Goal: Information Seeking & Learning: Learn about a topic

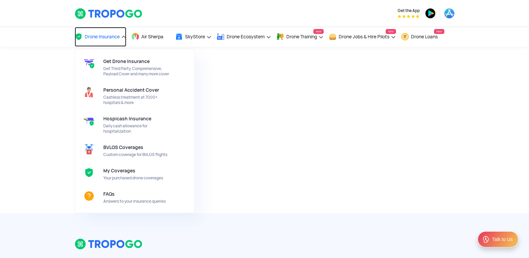
click at [107, 35] on span "Drone Insurance" at bounding box center [102, 36] width 35 height 5
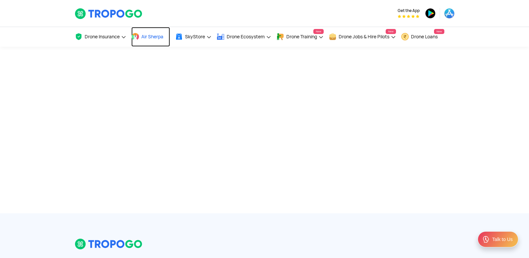
click at [134, 33] on span at bounding box center [135, 37] width 8 height 8
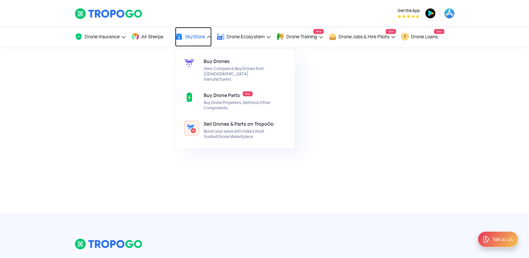
click at [181, 33] on span at bounding box center [179, 37] width 8 height 8
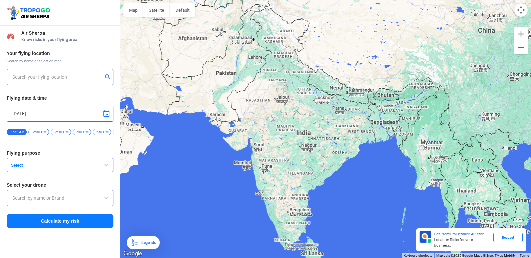
click at [10, 79] on div at bounding box center [60, 77] width 107 height 16
click at [20, 84] on div at bounding box center [60, 77] width 107 height 16
click at [25, 78] on input "text" at bounding box center [57, 77] width 90 height 8
type input "[STREET_ADDRESS]"
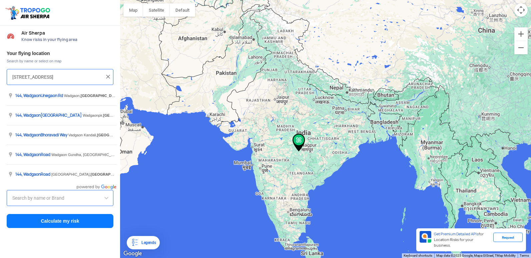
click at [88, 74] on input "[STREET_ADDRESS]" at bounding box center [57, 77] width 90 height 8
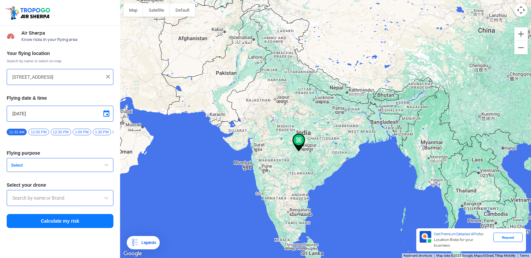
click at [63, 206] on div at bounding box center [60, 198] width 107 height 16
click at [301, 139] on img at bounding box center [298, 143] width 13 height 18
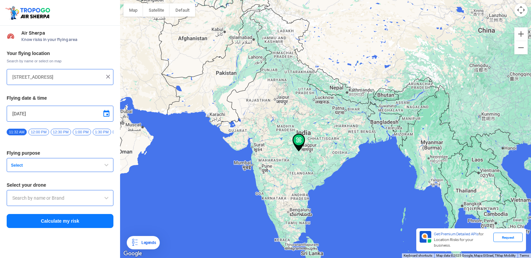
click at [305, 137] on div at bounding box center [325, 129] width 411 height 258
click at [112, 77] on div "[STREET_ADDRESS]" at bounding box center [60, 77] width 107 height 16
click at [106, 72] on div "[STREET_ADDRESS]" at bounding box center [60, 77] width 107 height 16
click at [108, 77] on img at bounding box center [108, 76] width 7 height 7
click at [88, 75] on input "text" at bounding box center [57, 77] width 90 height 8
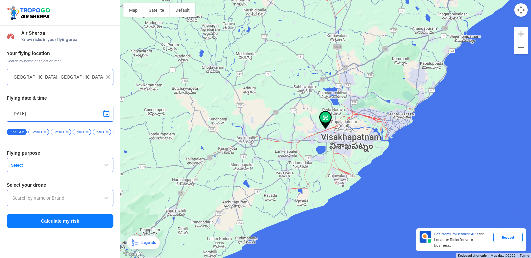
click at [10, 76] on div "[GEOGRAPHIC_DATA], [GEOGRAPHIC_DATA] 530049, [GEOGRAPHIC_DATA]" at bounding box center [60, 77] width 107 height 16
click at [13, 74] on input "[GEOGRAPHIC_DATA], [GEOGRAPHIC_DATA] 530049, [GEOGRAPHIC_DATA]" at bounding box center [57, 77] width 90 height 8
click at [5, 74] on div "Your flying location Search by name or select on map [GEOGRAPHIC_DATA], [GEOGRA…" at bounding box center [60, 139] width 120 height 185
click at [10, 73] on div "[GEOGRAPHIC_DATA], [GEOGRAPHIC_DATA] 530049, [GEOGRAPHIC_DATA]" at bounding box center [60, 77] width 107 height 16
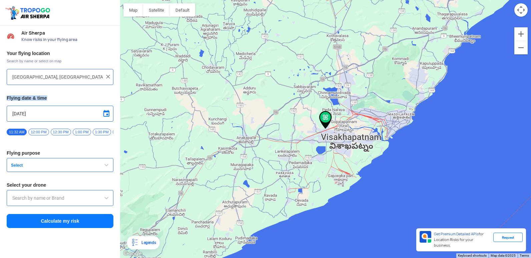
drag, startPoint x: 10, startPoint y: 73, endPoint x: 39, endPoint y: 96, distance: 37.0
click at [39, 96] on div "Your flying location Search by name or select on map [GEOGRAPHIC_DATA], [GEOGRA…" at bounding box center [60, 139] width 120 height 185
drag, startPoint x: 313, startPoint y: 148, endPoint x: 314, endPoint y: 144, distance: 3.9
click at [313, 146] on div at bounding box center [325, 129] width 411 height 258
click at [324, 135] on div at bounding box center [325, 129] width 411 height 258
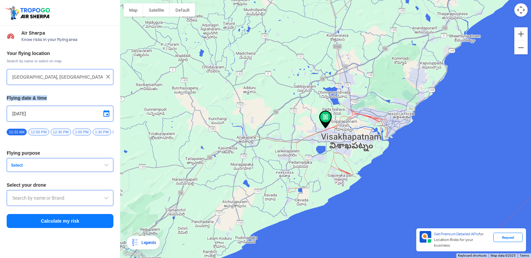
click at [324, 135] on div at bounding box center [325, 129] width 411 height 258
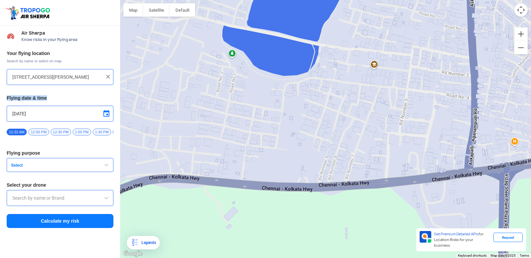
click at [354, 113] on div at bounding box center [325, 129] width 411 height 258
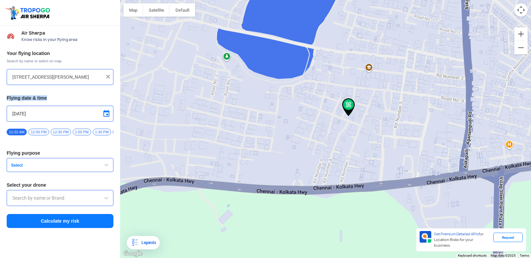
type input "[GEOGRAPHIC_DATA], [GEOGRAPHIC_DATA], [GEOGRAPHIC_DATA] 530046, [GEOGRAPHIC_DAT…"
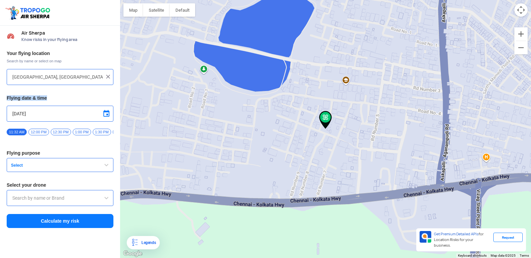
click at [354, 113] on div at bounding box center [325, 129] width 411 height 258
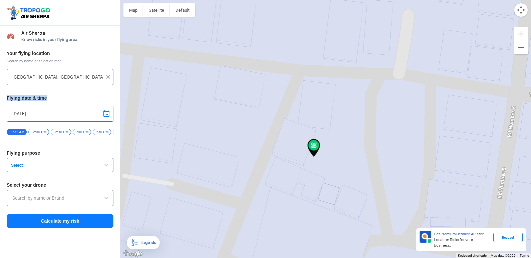
click at [88, 109] on div "[DATE]" at bounding box center [60, 114] width 107 height 16
click at [41, 115] on input "[DATE]" at bounding box center [59, 114] width 95 height 8
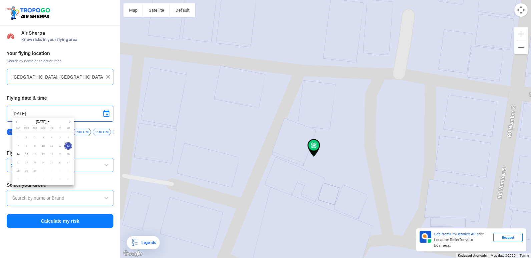
click at [207, 161] on div at bounding box center [265, 129] width 531 height 258
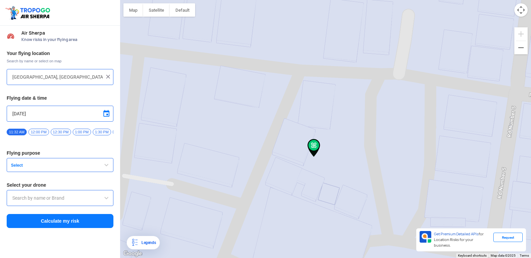
click at [20, 132] on span "11:32 AM" at bounding box center [17, 132] width 20 height 7
click at [35, 132] on span "12:00 PM" at bounding box center [38, 132] width 20 height 7
drag, startPoint x: 35, startPoint y: 132, endPoint x: 36, endPoint y: 166, distance: 33.7
click at [36, 166] on span "Select" at bounding box center [49, 165] width 83 height 5
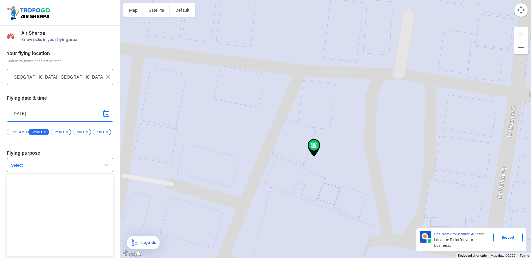
click at [22, 165] on span "Select" at bounding box center [49, 165] width 83 height 5
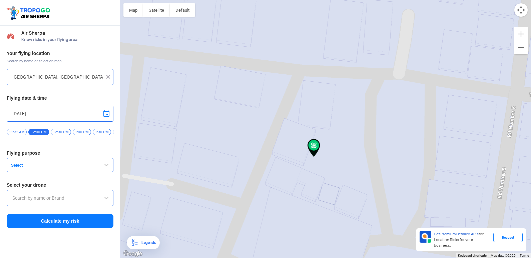
click at [110, 167] on button "Select" at bounding box center [60, 165] width 107 height 14
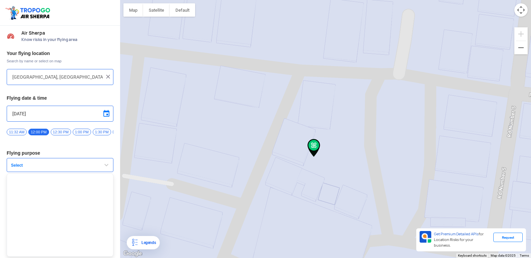
click at [96, 165] on button "Select" at bounding box center [60, 165] width 107 height 14
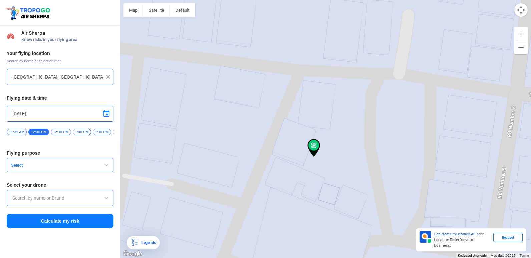
click at [96, 165] on button "Select" at bounding box center [60, 165] width 107 height 14
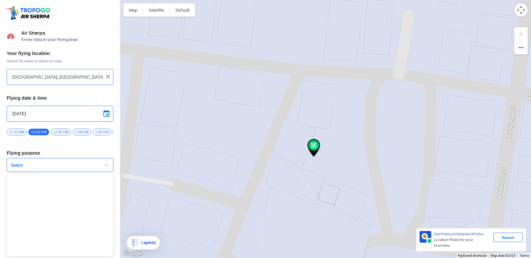
click at [96, 165] on button "Select" at bounding box center [60, 165] width 107 height 14
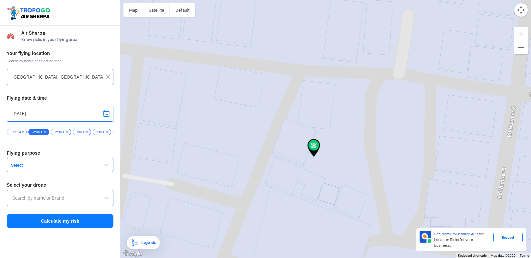
click at [55, 196] on div at bounding box center [60, 198] width 107 height 16
type input "Brand"
click at [63, 175] on div "Your flying location Search by name or select on map [GEOGRAPHIC_DATA], [GEOGRA…" at bounding box center [60, 139] width 120 height 185
click at [66, 172] on button "Select" at bounding box center [60, 165] width 107 height 14
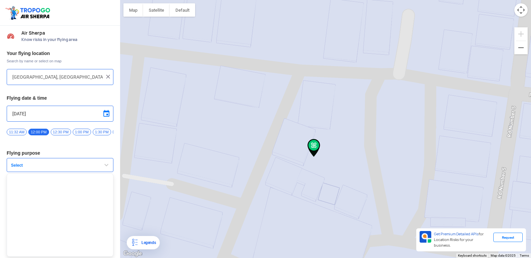
click at [66, 172] on button "Select" at bounding box center [60, 165] width 107 height 14
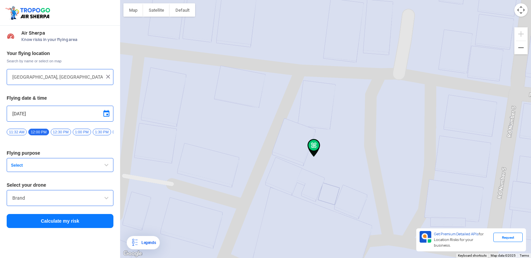
click at [67, 172] on button "Select" at bounding box center [60, 165] width 107 height 14
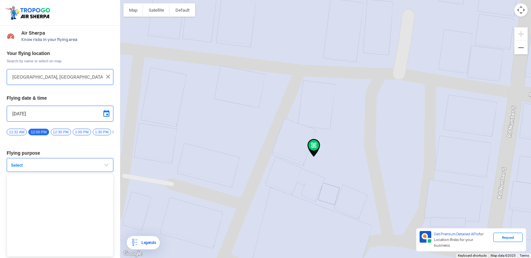
drag, startPoint x: 29, startPoint y: 162, endPoint x: 18, endPoint y: 173, distance: 16.0
click at [18, 173] on div "Your flying location Search by name or select on map [GEOGRAPHIC_DATA], [GEOGRA…" at bounding box center [60, 139] width 120 height 185
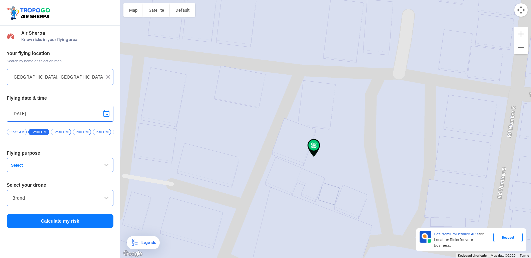
drag, startPoint x: 18, startPoint y: 173, endPoint x: 15, endPoint y: 166, distance: 7.3
click at [15, 166] on span "Select" at bounding box center [49, 165] width 83 height 5
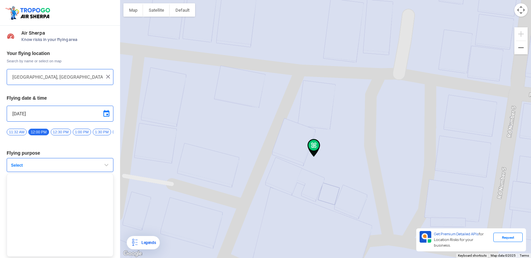
click at [104, 165] on span "button" at bounding box center [106, 165] width 8 height 8
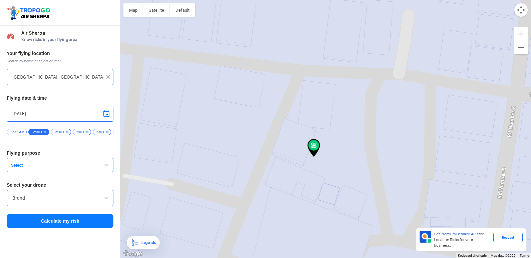
click at [104, 165] on span "button" at bounding box center [106, 165] width 8 height 8
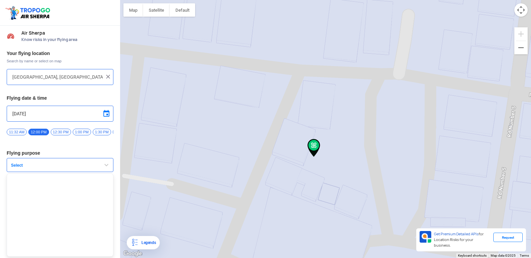
click at [104, 165] on span "button" at bounding box center [106, 165] width 8 height 8
drag, startPoint x: 104, startPoint y: 165, endPoint x: 108, endPoint y: 166, distance: 4.1
click at [105, 163] on button "Select" at bounding box center [60, 165] width 107 height 14
click at [109, 164] on span "button" at bounding box center [106, 165] width 8 height 8
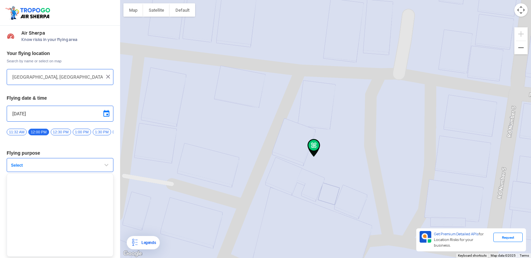
drag, startPoint x: 109, startPoint y: 167, endPoint x: 110, endPoint y: 162, distance: 4.7
click at [110, 165] on button "Select" at bounding box center [60, 165] width 107 height 14
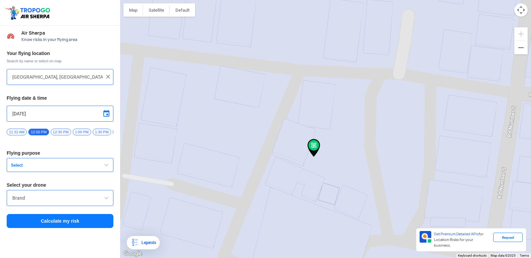
drag, startPoint x: 114, startPoint y: 173, endPoint x: 166, endPoint y: 167, distance: 53.0
click at [114, 172] on div "Your flying location Search by name or select on map [GEOGRAPHIC_DATA], [GEOGRA…" at bounding box center [60, 139] width 120 height 185
drag, startPoint x: 305, startPoint y: 157, endPoint x: 530, endPoint y: 107, distance: 231.1
click at [530, 108] on html "Location Risk Score Air Sherpa Know risks in your flying area Your flying locat…" at bounding box center [265, 129] width 531 height 258
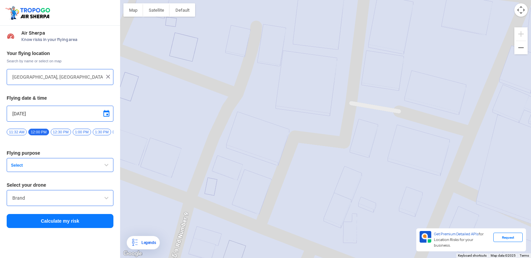
click at [498, 100] on div at bounding box center [325, 129] width 411 height 258
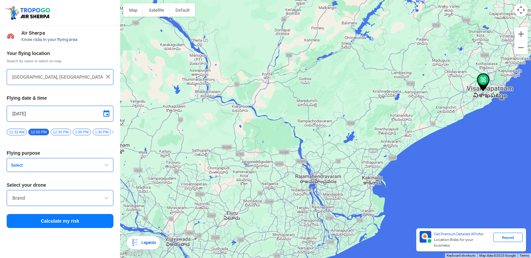
click at [19, 168] on span "Select" at bounding box center [49, 165] width 83 height 5
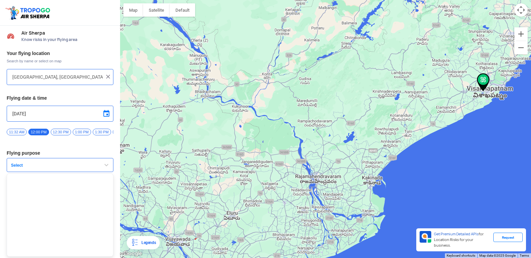
click at [18, 168] on span "Select" at bounding box center [49, 165] width 83 height 5
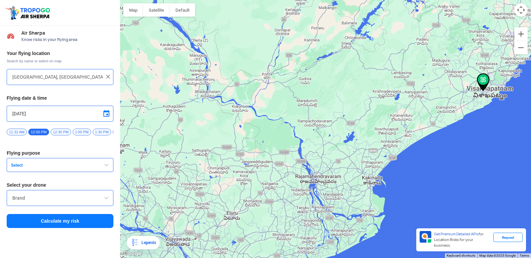
click at [106, 167] on span "button" at bounding box center [106, 165] width 8 height 8
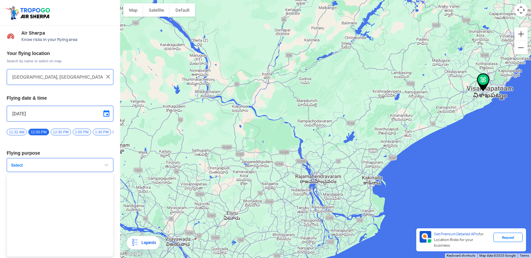
click at [106, 167] on span "button" at bounding box center [106, 165] width 8 height 8
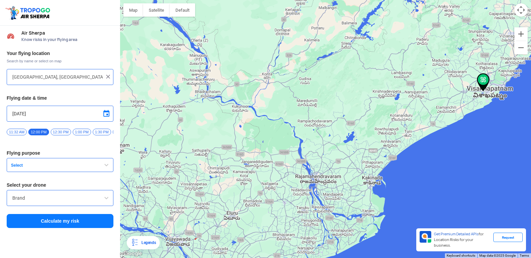
click at [106, 167] on span "button" at bounding box center [106, 165] width 8 height 8
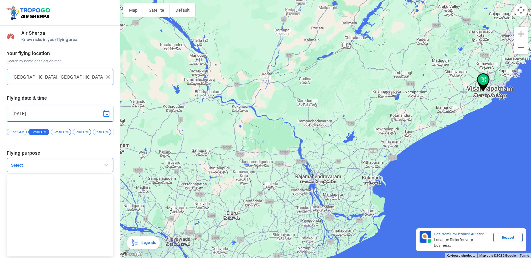
click at [35, 168] on span "Select" at bounding box center [49, 165] width 83 height 5
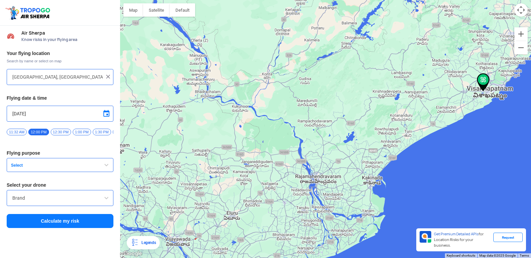
click at [34, 164] on button "Select" at bounding box center [60, 165] width 107 height 14
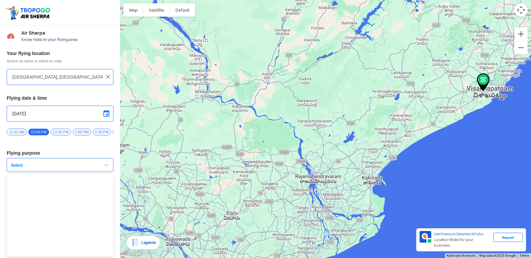
click at [103, 168] on span "button" at bounding box center [106, 165] width 8 height 8
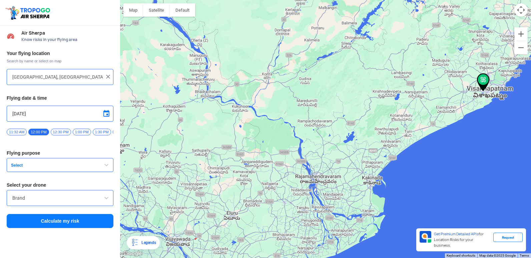
click at [61, 166] on span "Select" at bounding box center [49, 165] width 83 height 5
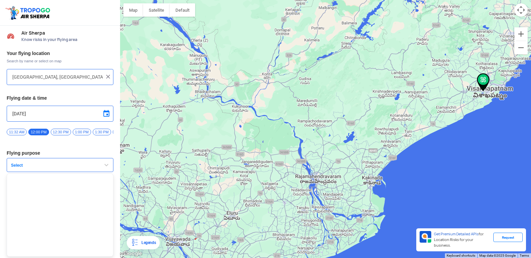
click at [61, 166] on span "Select" at bounding box center [49, 165] width 83 height 5
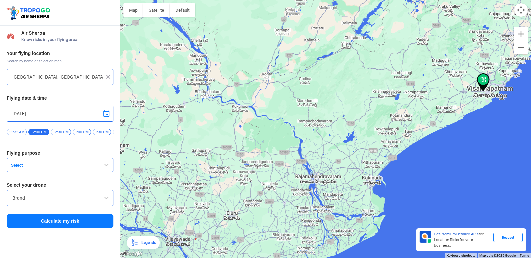
click at [20, 167] on span "Select" at bounding box center [49, 165] width 83 height 5
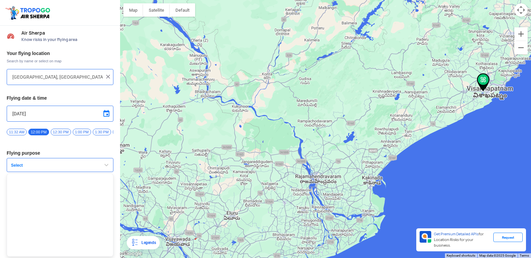
click at [23, 167] on span "Select" at bounding box center [49, 165] width 83 height 5
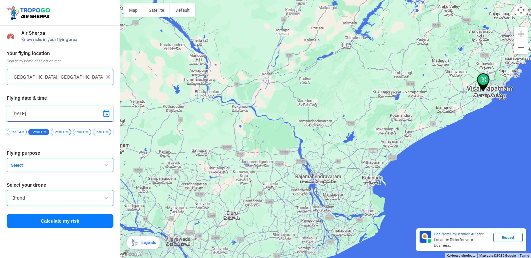
click at [22, 166] on span "Select" at bounding box center [49, 165] width 83 height 5
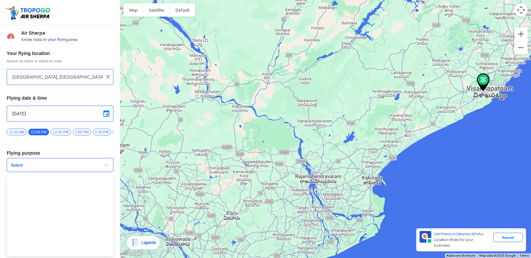
click at [104, 165] on span "button" at bounding box center [106, 165] width 8 height 8
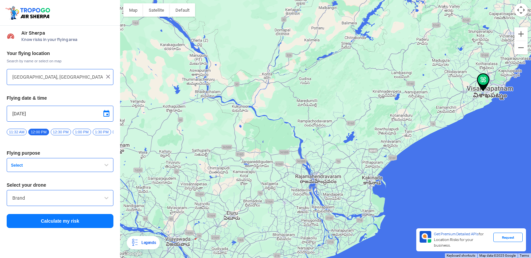
drag, startPoint x: 24, startPoint y: 192, endPoint x: 24, endPoint y: 200, distance: 7.3
click at [24, 200] on div "Your flying location Search by name or select on map [GEOGRAPHIC_DATA], [GEOGRA…" at bounding box center [60, 139] width 120 height 185
click at [24, 200] on input "Brand" at bounding box center [59, 198] width 95 height 8
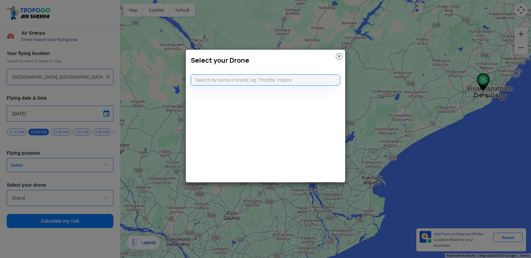
click at [339, 55] on img at bounding box center [339, 56] width 7 height 7
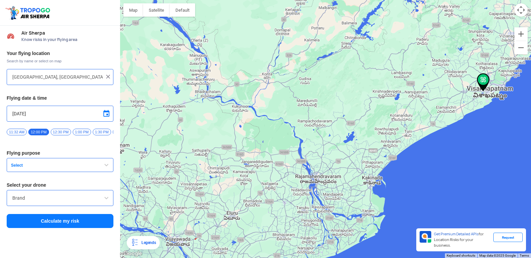
click at [22, 131] on span "11:32 AM" at bounding box center [17, 132] width 20 height 7
click at [41, 131] on span "12:00 PM" at bounding box center [38, 132] width 20 height 7
click at [25, 165] on button "Select" at bounding box center [60, 165] width 107 height 14
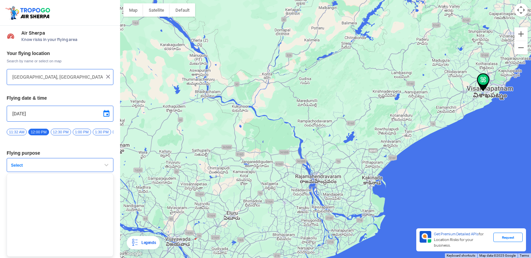
click at [106, 167] on span "button" at bounding box center [106, 165] width 8 height 8
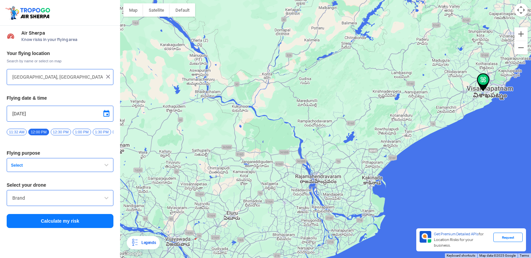
click at [106, 167] on span "button" at bounding box center [106, 165] width 8 height 8
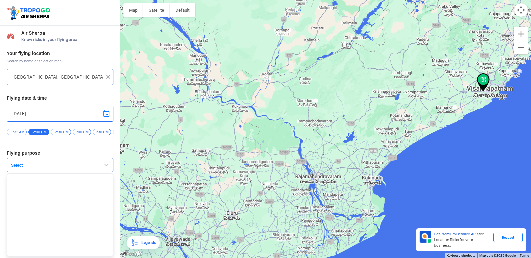
click at [106, 167] on span "button" at bounding box center [106, 165] width 8 height 8
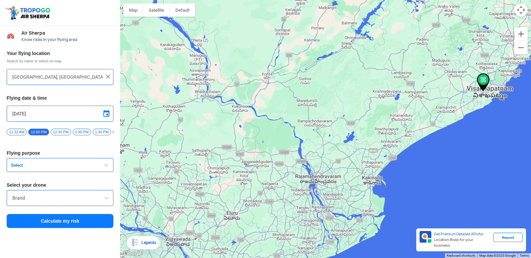
click at [106, 167] on span "button" at bounding box center [106, 165] width 8 height 8
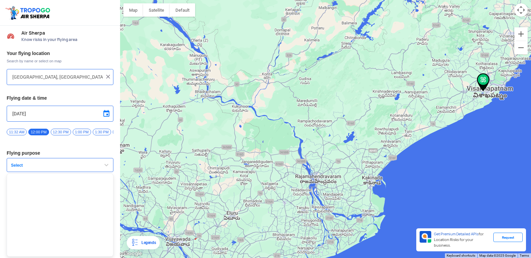
click at [22, 155] on h3 "Flying purpose" at bounding box center [60, 153] width 107 height 5
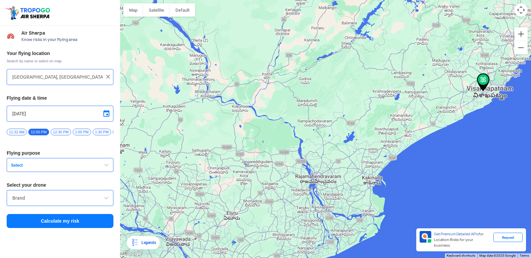
click at [22, 155] on h3 "Flying purpose" at bounding box center [60, 153] width 107 height 5
drag, startPoint x: 22, startPoint y: 155, endPoint x: 32, endPoint y: 163, distance: 12.3
click at [32, 163] on div "Your flying location Search by name or select on map [GEOGRAPHIC_DATA], [GEOGRA…" at bounding box center [60, 139] width 120 height 185
click at [10, 164] on button "Select" at bounding box center [60, 165] width 107 height 14
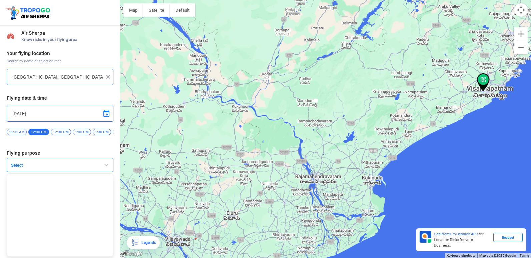
click at [9, 164] on button "Select" at bounding box center [60, 165] width 107 height 14
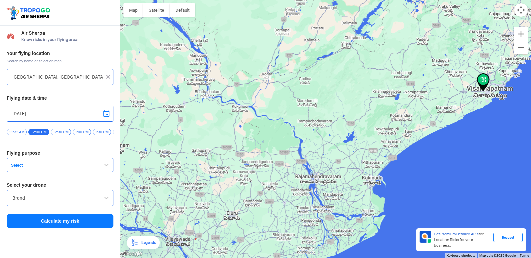
click at [13, 163] on button "Select" at bounding box center [60, 165] width 107 height 14
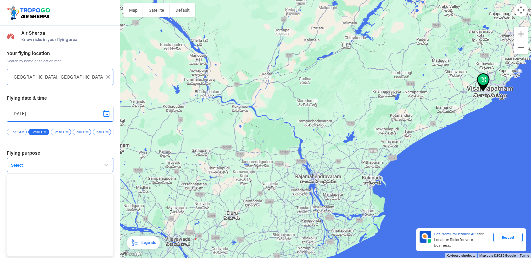
click at [92, 246] on ul at bounding box center [60, 214] width 107 height 83
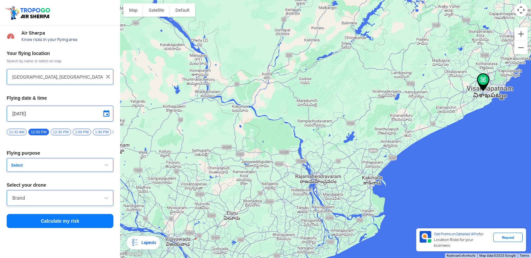
click at [15, 164] on button "Select" at bounding box center [60, 165] width 107 height 14
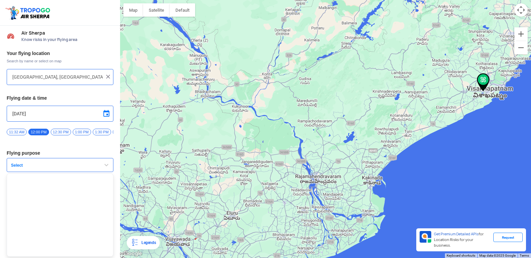
click at [15, 164] on button "Select" at bounding box center [60, 165] width 107 height 14
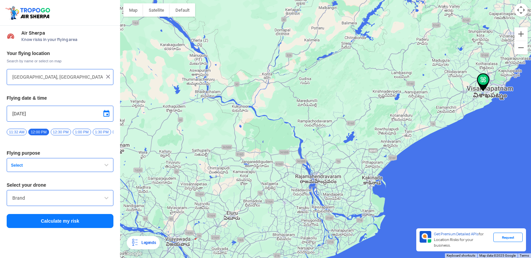
click at [16, 164] on button "Select" at bounding box center [60, 165] width 107 height 14
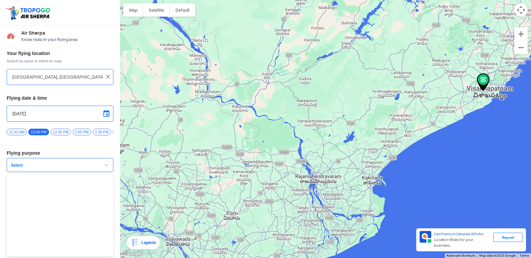
click at [17, 164] on button "Select" at bounding box center [60, 165] width 107 height 14
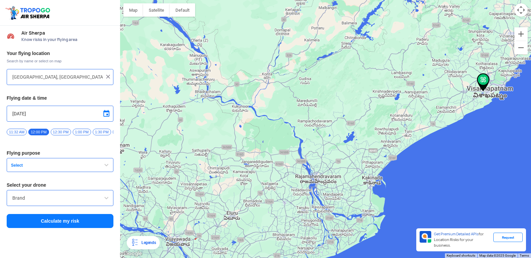
drag, startPoint x: 17, startPoint y: 165, endPoint x: 24, endPoint y: 180, distance: 16.7
click at [16, 167] on button "Select" at bounding box center [60, 165] width 107 height 14
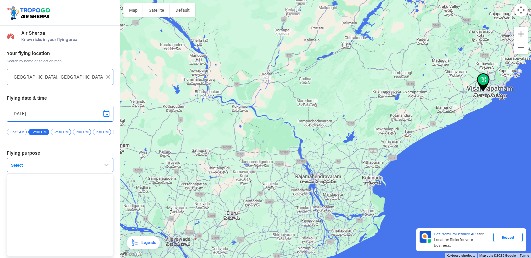
drag, startPoint x: 43, startPoint y: 208, endPoint x: 48, endPoint y: 197, distance: 12.1
click at [45, 204] on ul at bounding box center [60, 214] width 107 height 83
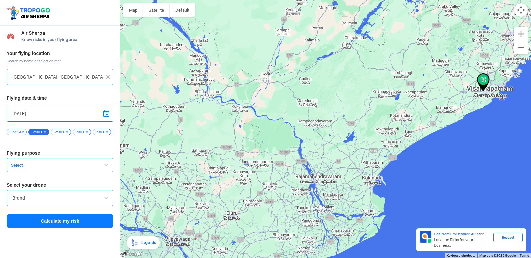
click at [8, 203] on div "Brand" at bounding box center [60, 198] width 107 height 16
click at [12, 201] on div "Brand" at bounding box center [60, 198] width 107 height 16
click at [13, 201] on input "Brand" at bounding box center [59, 198] width 95 height 8
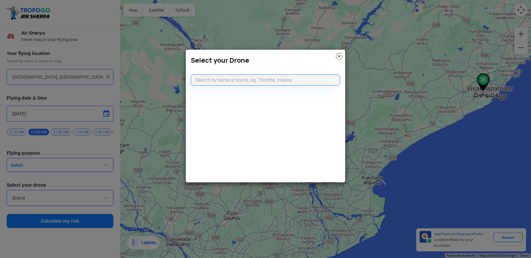
drag, startPoint x: 13, startPoint y: 201, endPoint x: 118, endPoint y: 162, distance: 111.6
click at [23, 198] on modal-container "Select your Drone" at bounding box center [265, 129] width 531 height 258
click at [203, 83] on input "text" at bounding box center [265, 79] width 149 height 11
click at [233, 88] on div "Select your Drone" at bounding box center [265, 115] width 160 height 133
click at [53, 172] on modal-container "Select your Drone" at bounding box center [265, 129] width 531 height 258
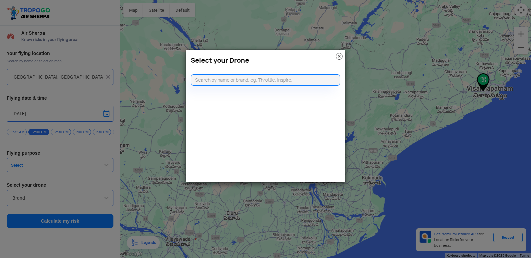
click at [54, 172] on modal-container "Select your Drone" at bounding box center [265, 129] width 531 height 258
click at [243, 111] on div "Select your Drone" at bounding box center [265, 115] width 160 height 133
click at [154, 122] on modal-container "Select your Drone" at bounding box center [265, 129] width 531 height 258
click at [161, 121] on modal-container "Select your Drone" at bounding box center [265, 129] width 531 height 258
drag, startPoint x: 175, startPoint y: 114, endPoint x: 418, endPoint y: 1, distance: 267.9
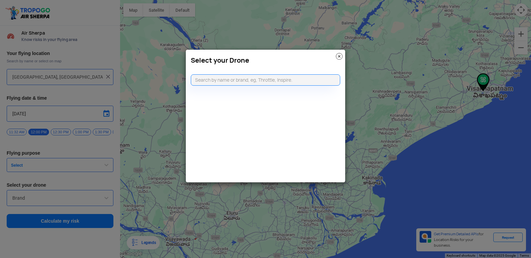
click at [176, 114] on modal-container "Select your Drone" at bounding box center [265, 129] width 531 height 258
click at [339, 55] on img at bounding box center [339, 56] width 7 height 7
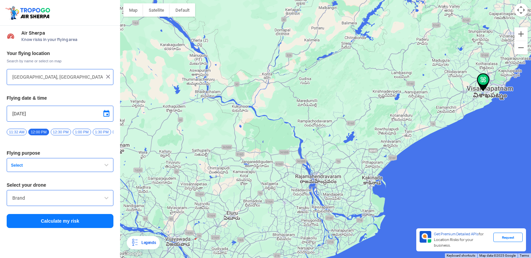
click at [83, 163] on button "Select" at bounding box center [60, 165] width 107 height 14
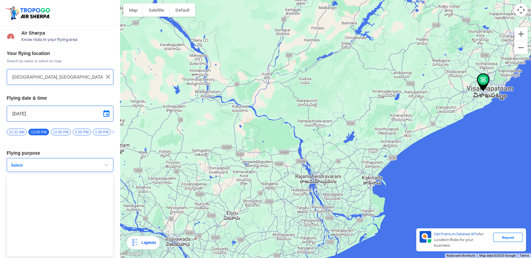
click at [85, 163] on button "Select" at bounding box center [60, 165] width 107 height 14
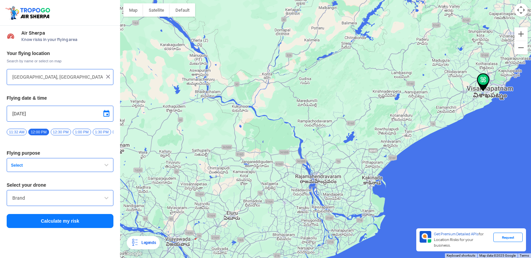
click at [85, 163] on button "Select" at bounding box center [60, 165] width 107 height 14
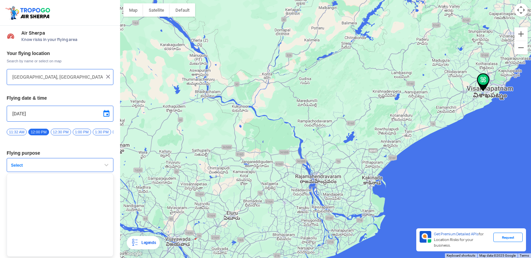
click at [87, 163] on button "Select" at bounding box center [60, 165] width 107 height 14
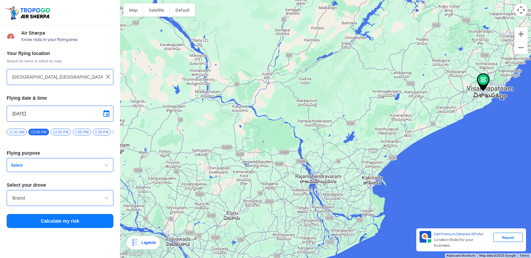
click at [16, 164] on button "Select" at bounding box center [60, 165] width 107 height 14
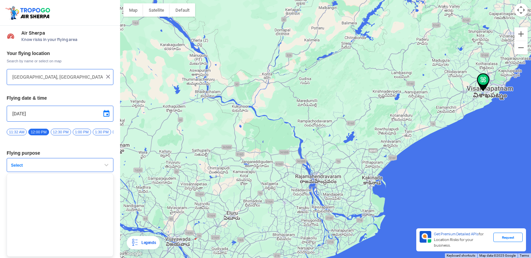
click at [16, 164] on button "Select" at bounding box center [60, 165] width 107 height 14
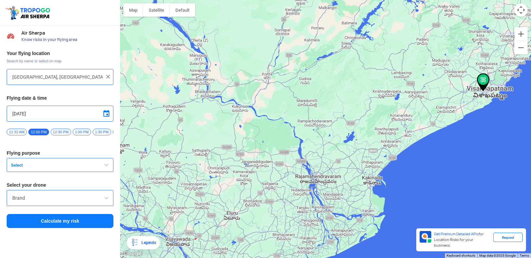
click at [24, 172] on button "Select" at bounding box center [60, 165] width 107 height 14
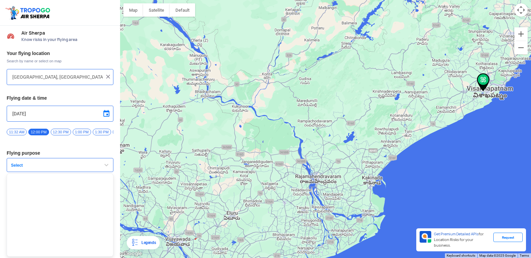
click at [30, 172] on button "Select" at bounding box center [60, 165] width 107 height 14
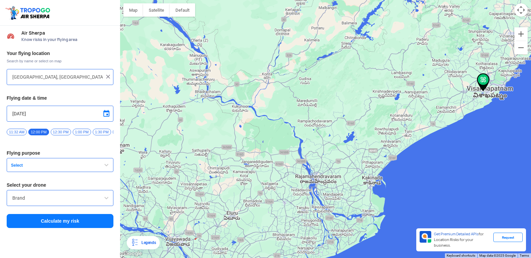
click at [30, 172] on button "Select" at bounding box center [60, 165] width 107 height 14
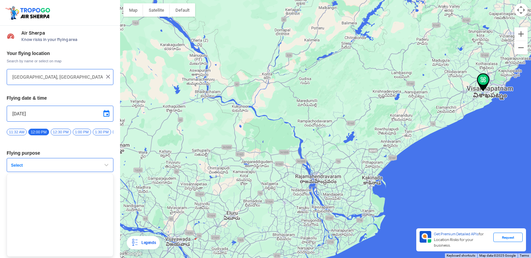
click at [33, 172] on div "Select" at bounding box center [60, 165] width 107 height 14
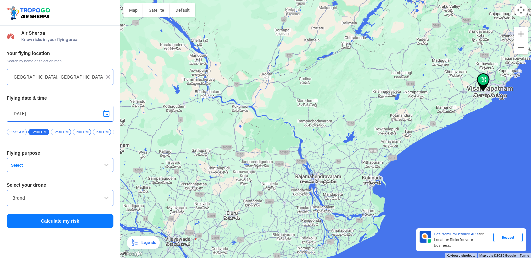
click at [30, 225] on button "Calculate my risk" at bounding box center [60, 221] width 107 height 14
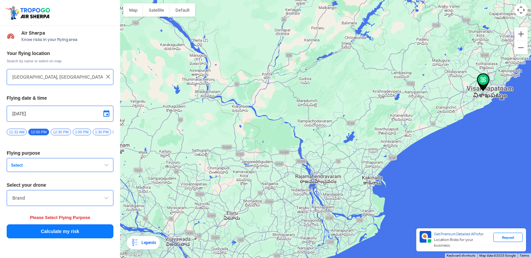
click at [78, 151] on div "Your flying location Search by name or select on map [GEOGRAPHIC_DATA], [GEOGRA…" at bounding box center [60, 144] width 120 height 195
click at [51, 172] on button "Select" at bounding box center [60, 165] width 107 height 14
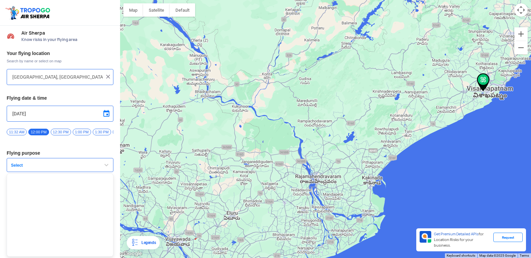
drag, startPoint x: 39, startPoint y: 168, endPoint x: 36, endPoint y: 170, distance: 3.8
click at [36, 168] on span "Select" at bounding box center [49, 165] width 83 height 5
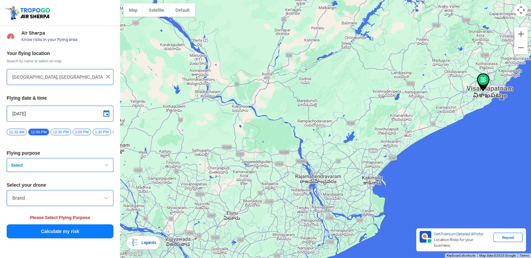
click at [37, 168] on span "Select" at bounding box center [49, 165] width 83 height 5
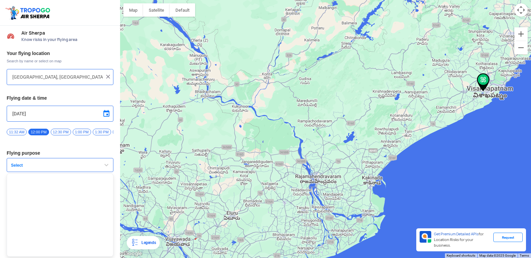
click at [34, 168] on span "Select" at bounding box center [49, 165] width 83 height 5
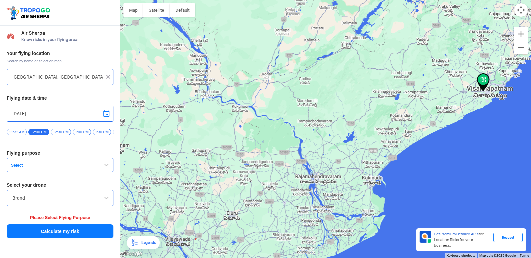
click at [481, 94] on div at bounding box center [325, 129] width 411 height 258
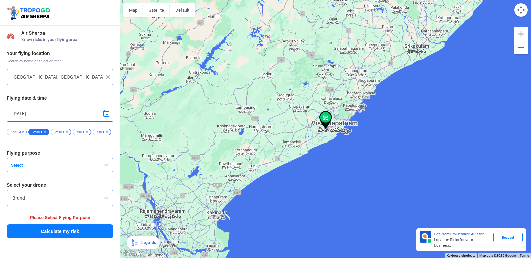
click at [320, 126] on img at bounding box center [325, 120] width 13 height 18
click at [326, 125] on img at bounding box center [325, 120] width 13 height 18
click at [29, 168] on span "Select" at bounding box center [49, 165] width 83 height 5
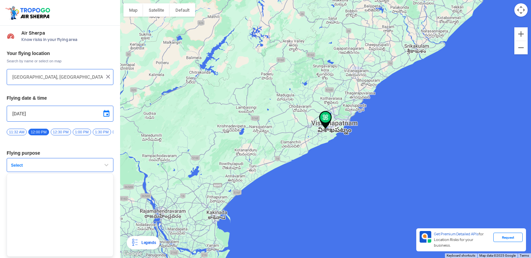
click at [21, 168] on span "Select" at bounding box center [49, 165] width 83 height 5
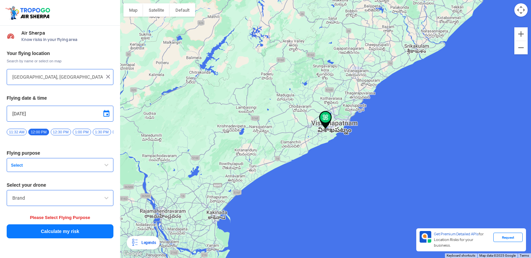
click at [106, 169] on span "button" at bounding box center [106, 165] width 8 height 8
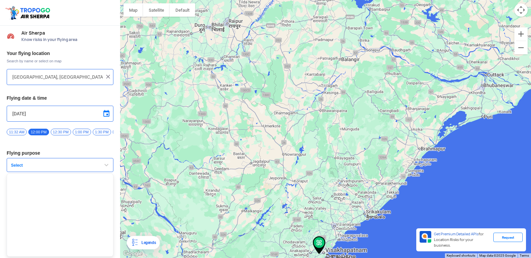
drag, startPoint x: 120, startPoint y: 28, endPoint x: 104, endPoint y: 121, distance: 93.8
click at [104, 121] on div "Location Risk Score Air Sherpa Know risks in your flying area Your flying locat…" at bounding box center [265, 129] width 531 height 258
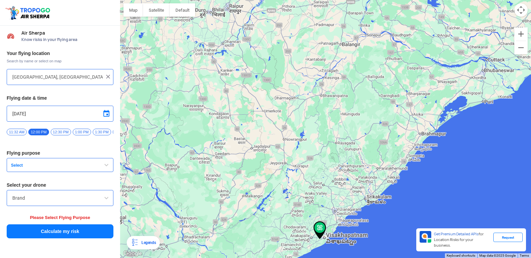
click at [119, 32] on div "Air Sherpa Know risks in your flying area" at bounding box center [60, 36] width 120 height 21
drag, startPoint x: 118, startPoint y: 32, endPoint x: 120, endPoint y: 48, distance: 16.1
click at [120, 48] on div "Air Sherpa Know risks in your flying area Your flying location Search by name o…" at bounding box center [60, 142] width 120 height 232
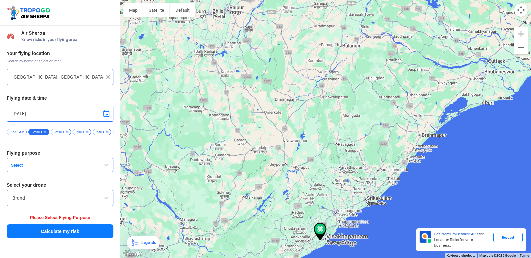
click at [530, 240] on html "Location Risk Score Air Sherpa Know risks in your flying area Your flying locat…" at bounding box center [265, 129] width 531 height 258
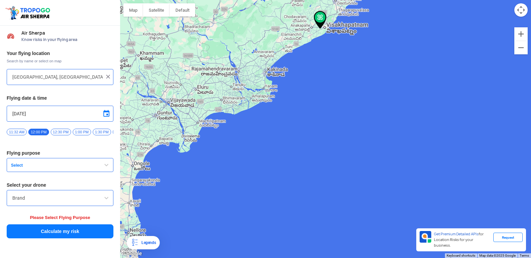
drag, startPoint x: 530, startPoint y: 240, endPoint x: 138, endPoint y: 155, distance: 401.2
click at [462, 72] on div at bounding box center [325, 129] width 411 height 258
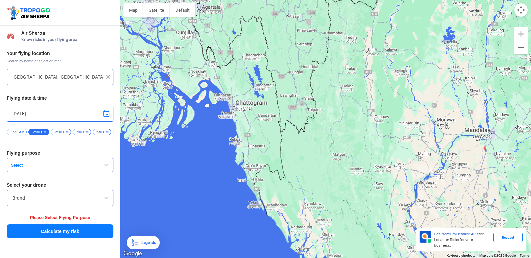
click at [109, 167] on span "button" at bounding box center [106, 165] width 8 height 8
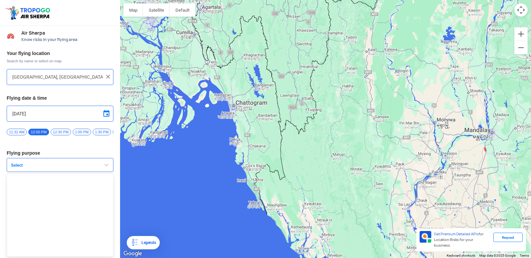
click at [118, 185] on div "Air Sherpa Know risks in your flying area Your flying location Search by name o…" at bounding box center [60, 142] width 120 height 232
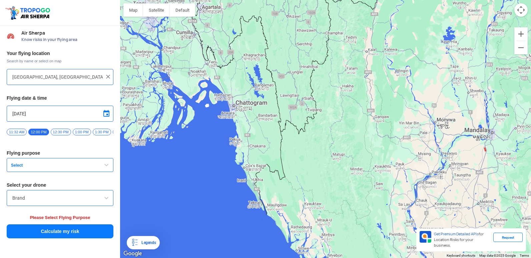
drag, startPoint x: 109, startPoint y: 165, endPoint x: 111, endPoint y: 169, distance: 4.5
click at [110, 169] on button "Select" at bounding box center [60, 165] width 107 height 14
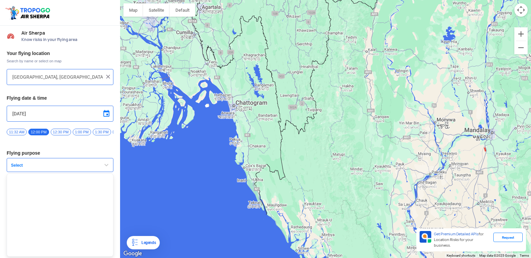
click at [122, 181] on div at bounding box center [325, 129] width 411 height 258
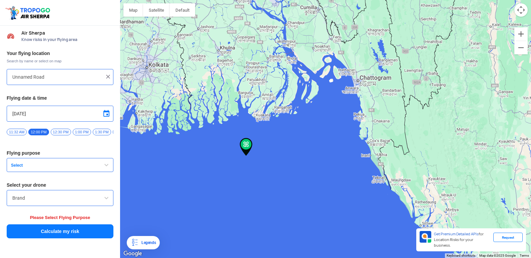
drag, startPoint x: 122, startPoint y: 181, endPoint x: 109, endPoint y: 175, distance: 14.2
click at [121, 187] on div at bounding box center [325, 129] width 411 height 258
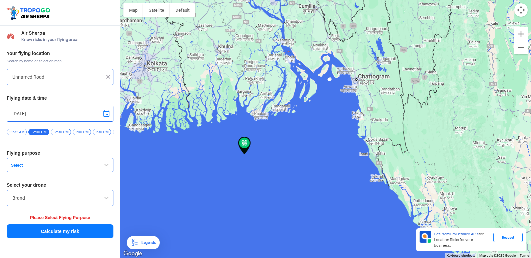
click at [106, 169] on span "button" at bounding box center [106, 165] width 8 height 8
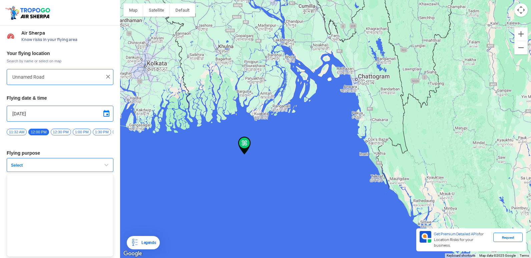
click at [106, 169] on span "button" at bounding box center [106, 165] width 8 height 8
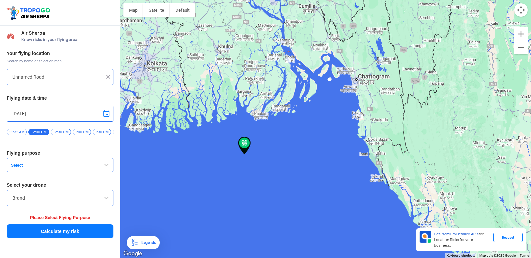
drag, startPoint x: 106, startPoint y: 170, endPoint x: 109, endPoint y: 188, distance: 18.3
click at [109, 188] on div "Your flying location Search by name or select on map Unnamed Road Flying date &…" at bounding box center [60, 144] width 120 height 195
click at [109, 172] on button "Select" at bounding box center [60, 165] width 107 height 14
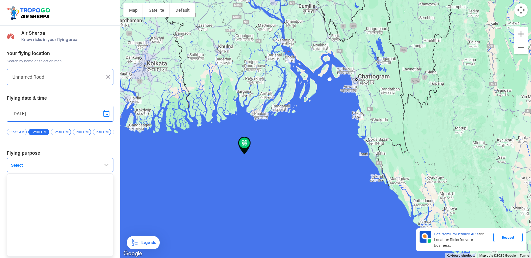
click at [108, 165] on span "button" at bounding box center [106, 165] width 8 height 8
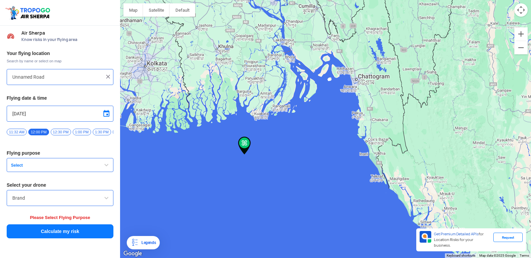
click at [110, 163] on button "Select" at bounding box center [60, 165] width 107 height 14
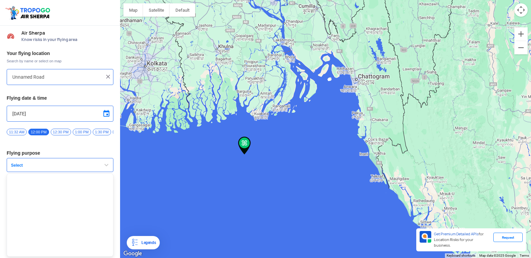
drag, startPoint x: 112, startPoint y: 178, endPoint x: 119, endPoint y: 223, distance: 46.1
click at [119, 223] on div "Air Sherpa Know risks in your flying area Your flying location Search by name o…" at bounding box center [60, 142] width 120 height 232
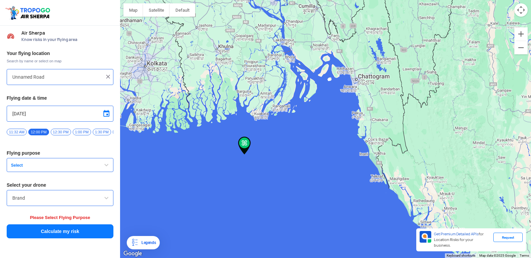
drag, startPoint x: 119, startPoint y: 223, endPoint x: 116, endPoint y: 220, distance: 4.1
click at [116, 220] on div "Your flying location Search by name or select on map Unnamed Road Flying date &…" at bounding box center [60, 144] width 120 height 195
click at [115, 218] on div "Your flying location Search by name or select on map Unnamed Road Flying date &…" at bounding box center [60, 144] width 120 height 195
drag, startPoint x: 2, startPoint y: 203, endPoint x: 6, endPoint y: 203, distance: 3.7
click at [6, 203] on div "Your flying location Search by name or select on map Unnamed Road Flying date &…" at bounding box center [60, 144] width 120 height 195
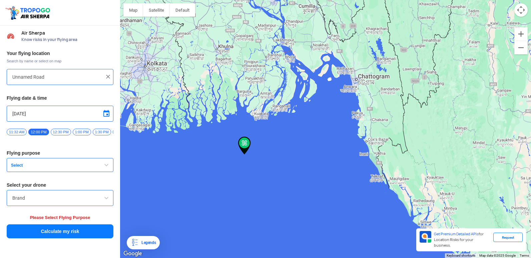
click at [6, 203] on div "Your flying location Search by name or select on map Unnamed Road Flying date &…" at bounding box center [60, 144] width 120 height 195
drag, startPoint x: 6, startPoint y: 203, endPoint x: 12, endPoint y: 204, distance: 6.0
click at [12, 204] on div "Brand" at bounding box center [60, 198] width 107 height 16
drag, startPoint x: 12, startPoint y: 204, endPoint x: 433, endPoint y: 220, distance: 421.4
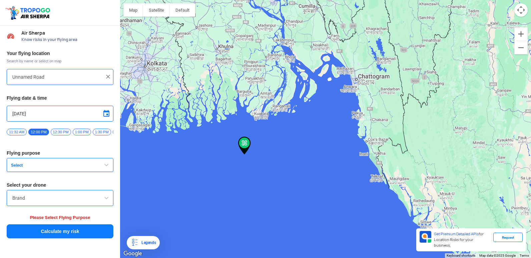
click at [433, 220] on div "Location Risk Score Air Sherpa Know risks in your flying area Your flying locat…" at bounding box center [265, 129] width 531 height 258
click at [72, 206] on div "Brand" at bounding box center [60, 198] width 107 height 16
click at [73, 206] on div "Brand" at bounding box center [60, 198] width 107 height 16
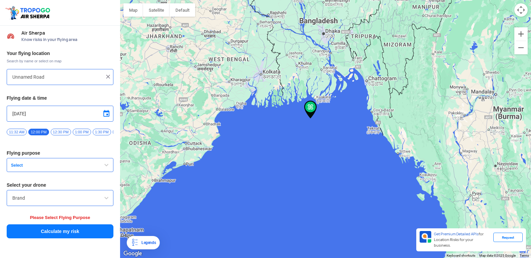
drag, startPoint x: 109, startPoint y: 165, endPoint x: 102, endPoint y: 168, distance: 8.1
click at [110, 165] on button "Select" at bounding box center [60, 165] width 107 height 14
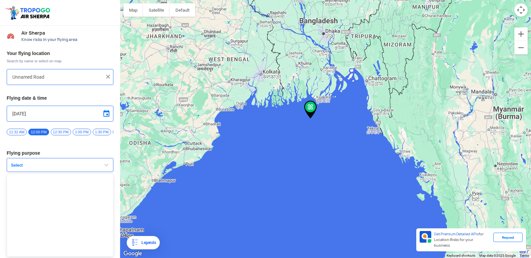
click at [102, 168] on span "button" at bounding box center [106, 165] width 8 height 8
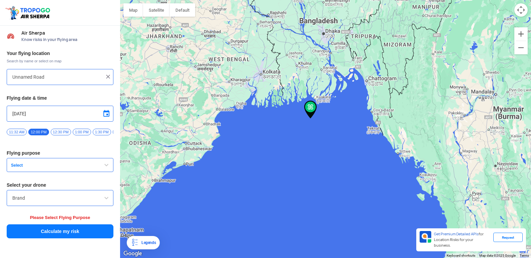
drag, startPoint x: 102, startPoint y: 168, endPoint x: 106, endPoint y: 169, distance: 4.4
click at [106, 169] on button "Select" at bounding box center [60, 165] width 107 height 14
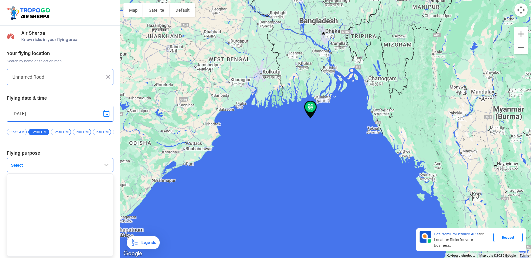
click at [57, 184] on ul at bounding box center [60, 214] width 107 height 83
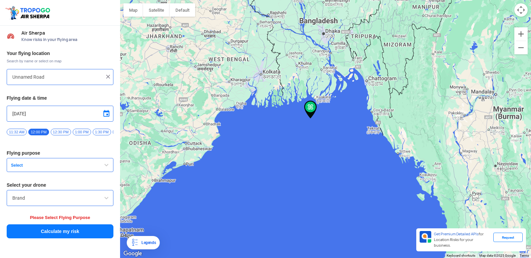
click at [108, 166] on span "button" at bounding box center [106, 165] width 8 height 8
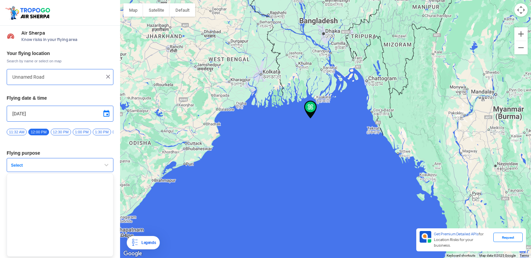
drag, startPoint x: 240, startPoint y: 167, endPoint x: 303, endPoint y: 157, distance: 63.4
click at [261, 163] on div at bounding box center [325, 129] width 411 height 258
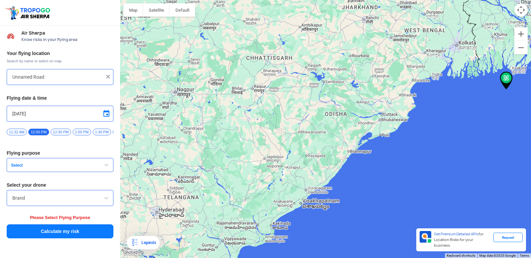
click at [106, 201] on span at bounding box center [106, 198] width 8 height 8
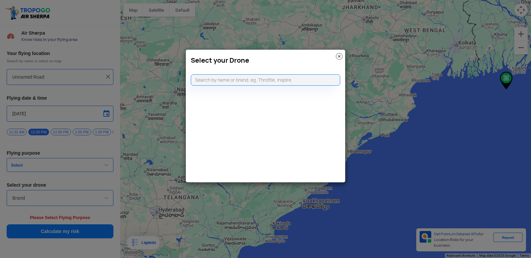
click at [181, 231] on modal-container "Select your Drone" at bounding box center [265, 129] width 531 height 258
click at [303, 210] on modal-container "Select your Drone" at bounding box center [265, 129] width 531 height 258
click at [347, 57] on modal-container "Select your Drone" at bounding box center [265, 129] width 531 height 258
click at [337, 56] on img at bounding box center [339, 56] width 7 height 7
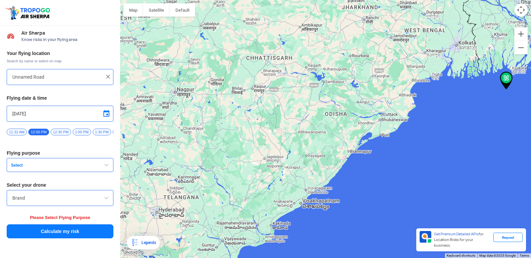
click at [302, 135] on div at bounding box center [325, 129] width 411 height 258
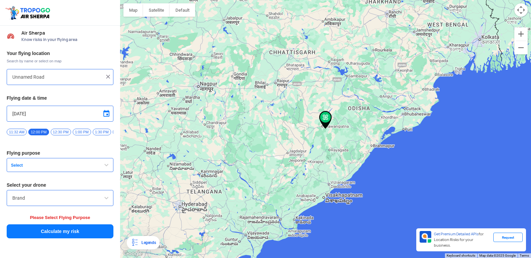
type input "Kaksi, [GEOGRAPHIC_DATA], [GEOGRAPHIC_DATA]"
click at [331, 125] on img at bounding box center [325, 120] width 13 height 18
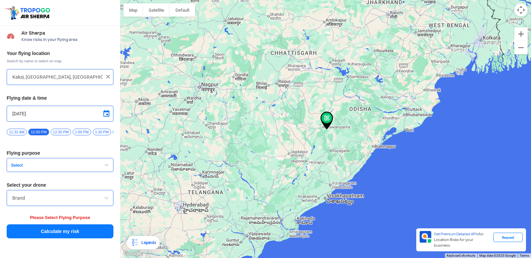
click at [407, 88] on div at bounding box center [325, 129] width 411 height 258
click at [84, 84] on div "Kaksi, [GEOGRAPHIC_DATA], [GEOGRAPHIC_DATA]" at bounding box center [60, 77] width 107 height 16
click at [85, 82] on div "Kaksi, [GEOGRAPHIC_DATA], [GEOGRAPHIC_DATA]" at bounding box center [60, 77] width 107 height 16
click at [69, 82] on div "Kaksi, [GEOGRAPHIC_DATA], [GEOGRAPHIC_DATA]" at bounding box center [60, 77] width 107 height 16
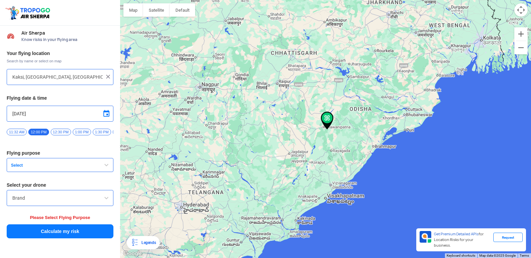
click at [71, 83] on div "Kaksi, [GEOGRAPHIC_DATA], [GEOGRAPHIC_DATA]" at bounding box center [60, 77] width 107 height 16
click at [72, 75] on div "Kaksi, [GEOGRAPHIC_DATA], [GEOGRAPHIC_DATA]" at bounding box center [60, 77] width 107 height 16
click at [39, 79] on input "Kaksi, [GEOGRAPHIC_DATA], [GEOGRAPHIC_DATA]" at bounding box center [57, 77] width 90 height 8
click at [38, 78] on input "Kaksi, [GEOGRAPHIC_DATA], [GEOGRAPHIC_DATA]" at bounding box center [57, 77] width 90 height 8
drag, startPoint x: 38, startPoint y: 78, endPoint x: 35, endPoint y: 73, distance: 5.5
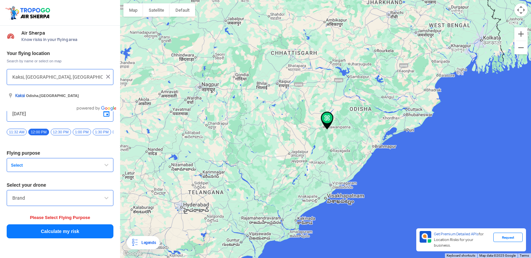
click at [35, 74] on input "Kaksi, [GEOGRAPHIC_DATA], [GEOGRAPHIC_DATA]" at bounding box center [57, 77] width 90 height 8
click at [65, 80] on input "Kaksi, [GEOGRAPHIC_DATA], [GEOGRAPHIC_DATA]" at bounding box center [57, 77] width 90 height 8
drag, startPoint x: 75, startPoint y: 86, endPoint x: 80, endPoint y: 89, distance: 6.1
click at [80, 89] on div "Your flying location Search by name or select on map [GEOGRAPHIC_DATA], [GEOGRA…" at bounding box center [60, 144] width 120 height 195
click at [106, 73] on div at bounding box center [59, 77] width 95 height 8
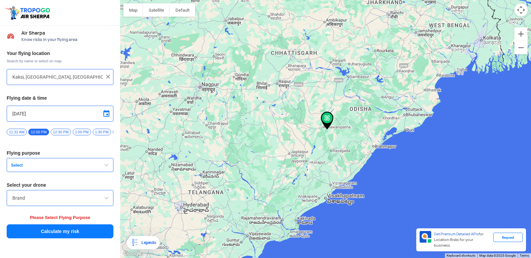
click at [105, 78] on div "Kaksi, [GEOGRAPHIC_DATA], [GEOGRAPHIC_DATA]" at bounding box center [60, 77] width 107 height 16
click at [106, 77] on img at bounding box center [108, 76] width 7 height 7
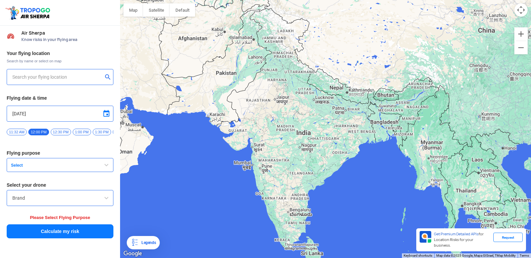
click at [58, 78] on input "text" at bounding box center [57, 77] width 90 height 8
click at [11, 75] on div "v" at bounding box center [60, 77] width 107 height 16
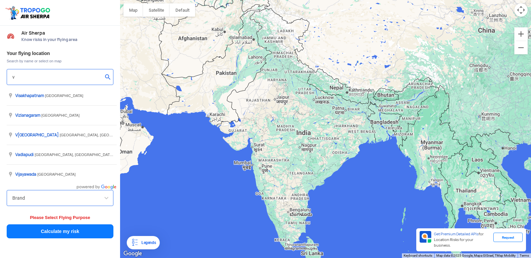
click at [18, 76] on input "v" at bounding box center [57, 77] width 90 height 8
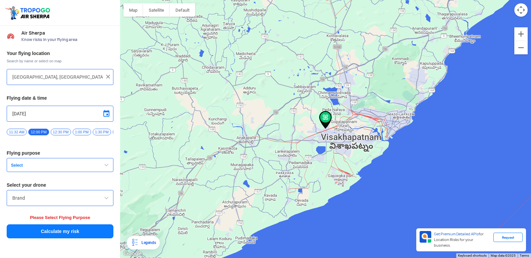
click at [41, 166] on span "Select" at bounding box center [49, 165] width 83 height 5
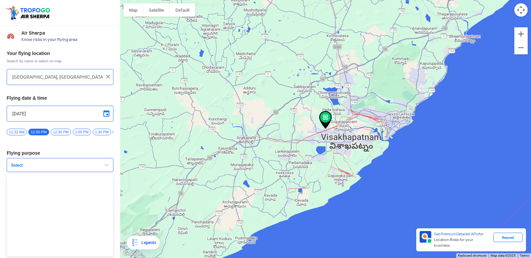
click at [94, 168] on button "Select" at bounding box center [60, 165] width 107 height 14
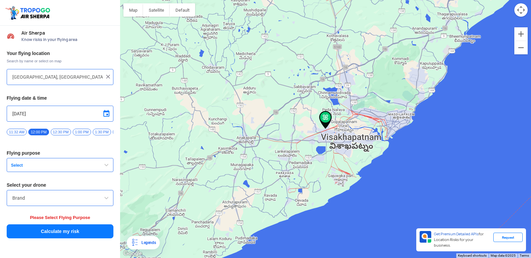
click at [94, 168] on button "Select" at bounding box center [60, 165] width 107 height 14
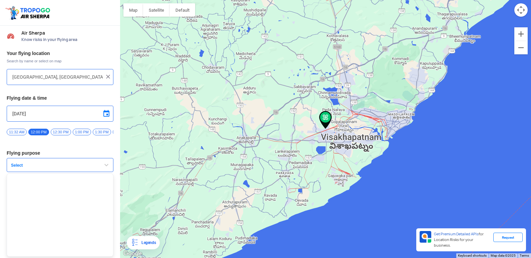
click at [14, 181] on ul at bounding box center [60, 214] width 107 height 83
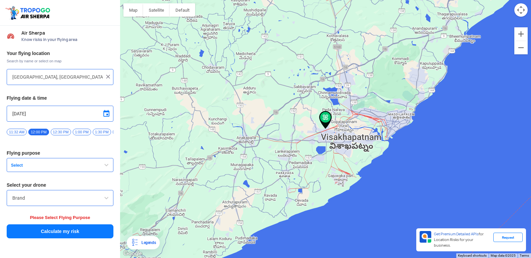
click at [14, 181] on div "Your flying location Search by name or select on map [GEOGRAPHIC_DATA], [GEOGRA…" at bounding box center [60, 144] width 120 height 195
click at [28, 168] on span "Select" at bounding box center [49, 165] width 83 height 5
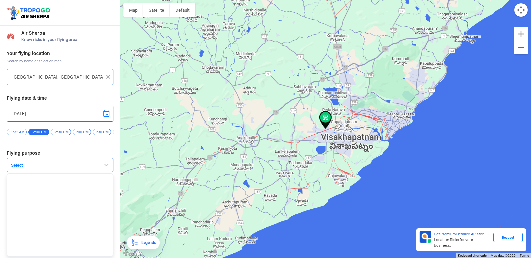
click at [90, 176] on div "Your flying location Search by name or select on map [GEOGRAPHIC_DATA], [GEOGRA…" at bounding box center [60, 144] width 120 height 195
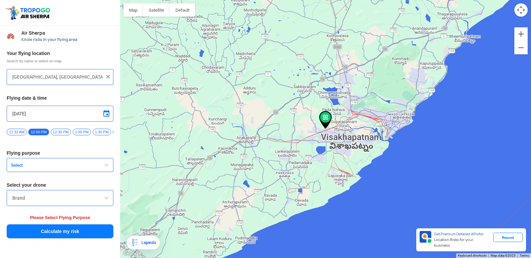
click at [98, 206] on div "Brand" at bounding box center [60, 198] width 107 height 16
click at [101, 206] on div "Brand" at bounding box center [60, 198] width 107 height 16
drag, startPoint x: 24, startPoint y: 189, endPoint x: 26, endPoint y: 200, distance: 10.6
click at [26, 200] on div "Your flying location Search by name or select on map [GEOGRAPHIC_DATA], [GEOGRA…" at bounding box center [60, 144] width 120 height 195
click at [24, 199] on input "Brand" at bounding box center [59, 198] width 95 height 8
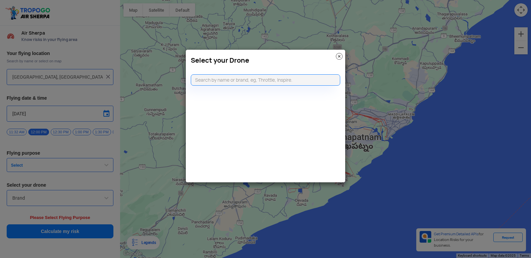
click at [24, 199] on modal-container "Select your Drone" at bounding box center [265, 129] width 531 height 258
click at [240, 84] on input "text" at bounding box center [265, 79] width 149 height 11
click at [245, 78] on input "text" at bounding box center [265, 79] width 149 height 11
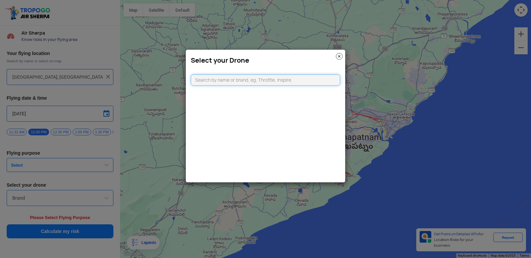
click at [245, 78] on input "text" at bounding box center [265, 79] width 149 height 11
click at [245, 79] on input "text" at bounding box center [265, 79] width 149 height 11
drag, startPoint x: 345, startPoint y: 41, endPoint x: 334, endPoint y: 60, distance: 21.8
click at [334, 60] on modal-container "Select your Drone" at bounding box center [265, 129] width 531 height 258
click at [336, 58] on img at bounding box center [339, 56] width 7 height 7
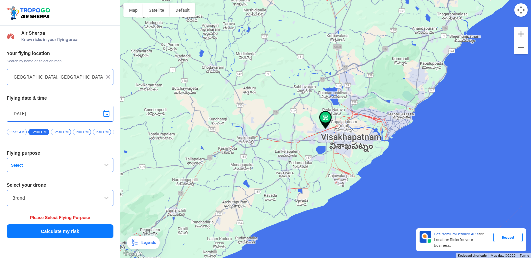
click at [336, 58] on div at bounding box center [325, 129] width 411 height 258
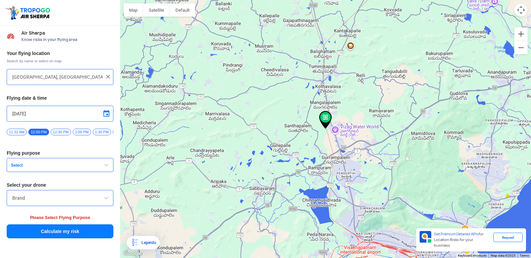
click at [84, 79] on input "[GEOGRAPHIC_DATA], [GEOGRAPHIC_DATA], [GEOGRAPHIC_DATA]" at bounding box center [57, 77] width 90 height 8
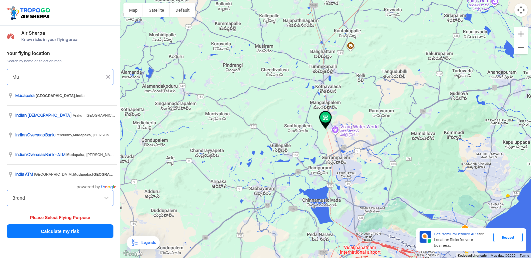
type input "M"
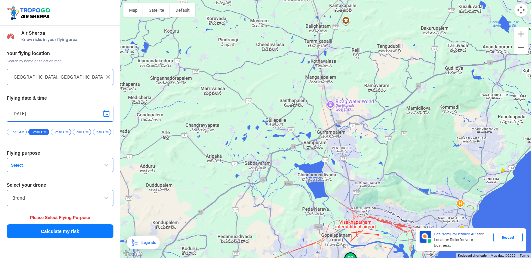
type input "[DATE][STREET_ADDRESS]"
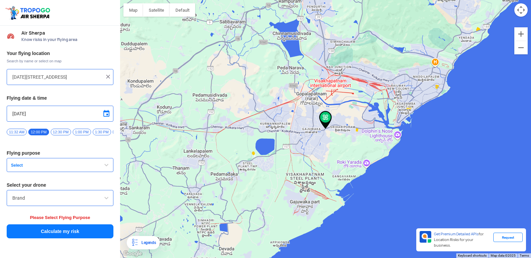
click at [61, 89] on div "Your flying location Search by name or select on map [DATE], [GEOGRAPHIC_DATA],…" at bounding box center [60, 144] width 120 height 195
click at [76, 72] on div "[DATE][STREET_ADDRESS]" at bounding box center [60, 77] width 107 height 16
drag, startPoint x: 90, startPoint y: 80, endPoint x: 95, endPoint y: 82, distance: 5.5
click at [95, 82] on div "[DATE][STREET_ADDRESS]" at bounding box center [60, 77] width 107 height 16
click at [96, 80] on input "[DATE][STREET_ADDRESS]" at bounding box center [57, 77] width 90 height 8
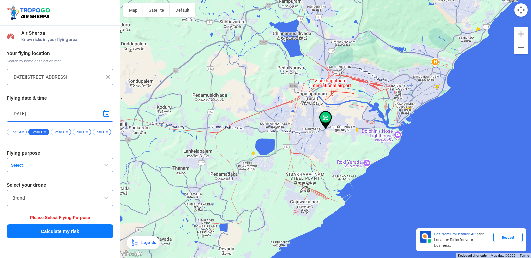
click at [108, 73] on img at bounding box center [108, 76] width 7 height 7
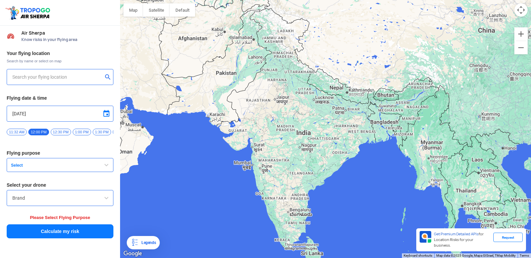
click at [86, 75] on input "text" at bounding box center [57, 77] width 90 height 8
click at [56, 78] on input "text" at bounding box center [57, 77] width 90 height 8
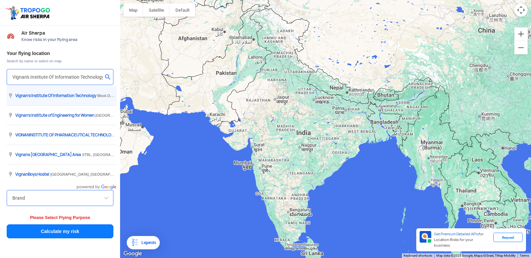
type input "[GEOGRAPHIC_DATA], [GEOGRAPHIC_DATA] 530049, [GEOGRAPHIC_DATA]"
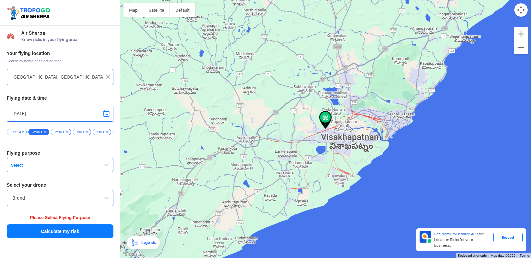
click at [323, 119] on img at bounding box center [325, 120] width 13 height 18
click at [325, 113] on img at bounding box center [325, 120] width 13 height 18
click at [327, 114] on img at bounding box center [325, 120] width 13 height 18
click at [327, 115] on img at bounding box center [325, 120] width 13 height 18
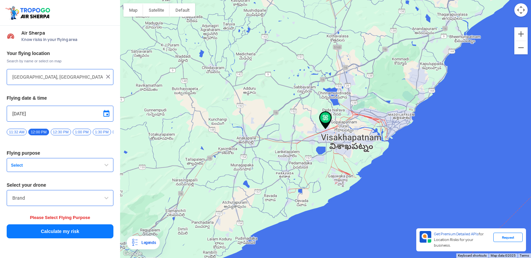
click at [327, 115] on img at bounding box center [325, 120] width 13 height 18
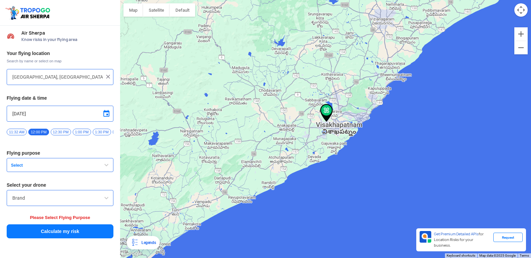
click at [327, 115] on img at bounding box center [326, 113] width 13 height 18
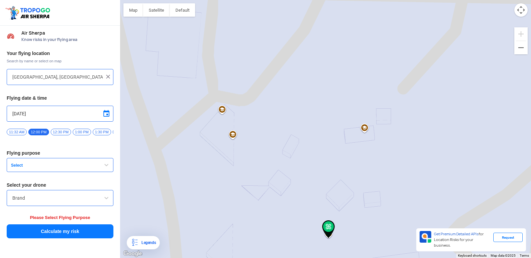
click at [329, 227] on img at bounding box center [328, 229] width 13 height 18
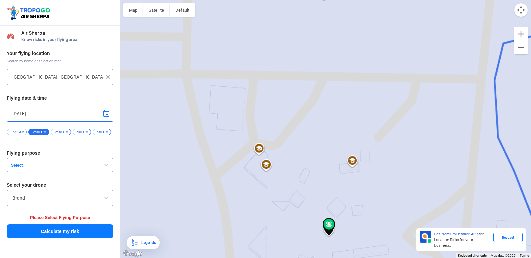
click at [330, 231] on img at bounding box center [328, 227] width 13 height 18
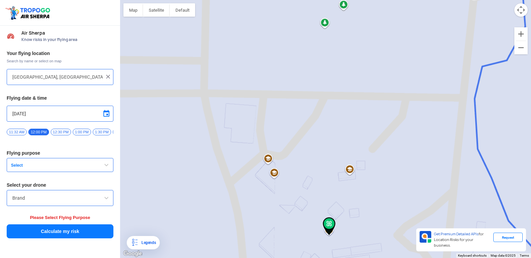
click at [330, 231] on img at bounding box center [329, 226] width 13 height 18
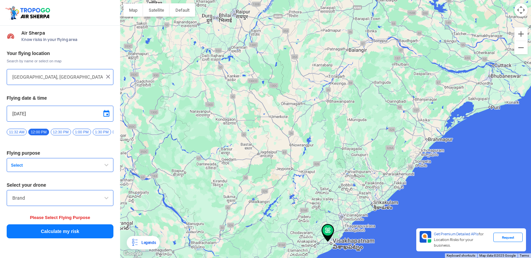
click at [333, 231] on img at bounding box center [327, 233] width 13 height 18
click at [330, 230] on img at bounding box center [327, 233] width 13 height 18
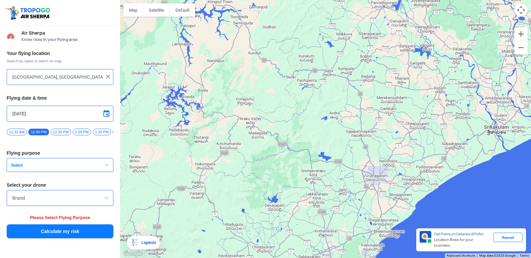
drag, startPoint x: 528, startPoint y: 225, endPoint x: 530, endPoint y: 240, distance: 14.9
click at [530, 239] on html "Location Risk Score Air Sherpa Know risks in your flying area Your flying locat…" at bounding box center [265, 129] width 531 height 258
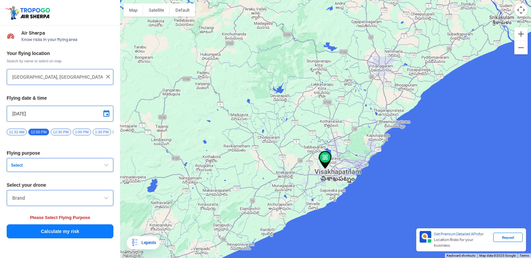
drag, startPoint x: 530, startPoint y: 235, endPoint x: 532, endPoint y: 102, distance: 133.4
click at [530, 102] on html "Location Risk Score Air Sherpa Know risks in your flying area Your flying locat…" at bounding box center [265, 129] width 531 height 258
